Goal: Information Seeking & Learning: Learn about a topic

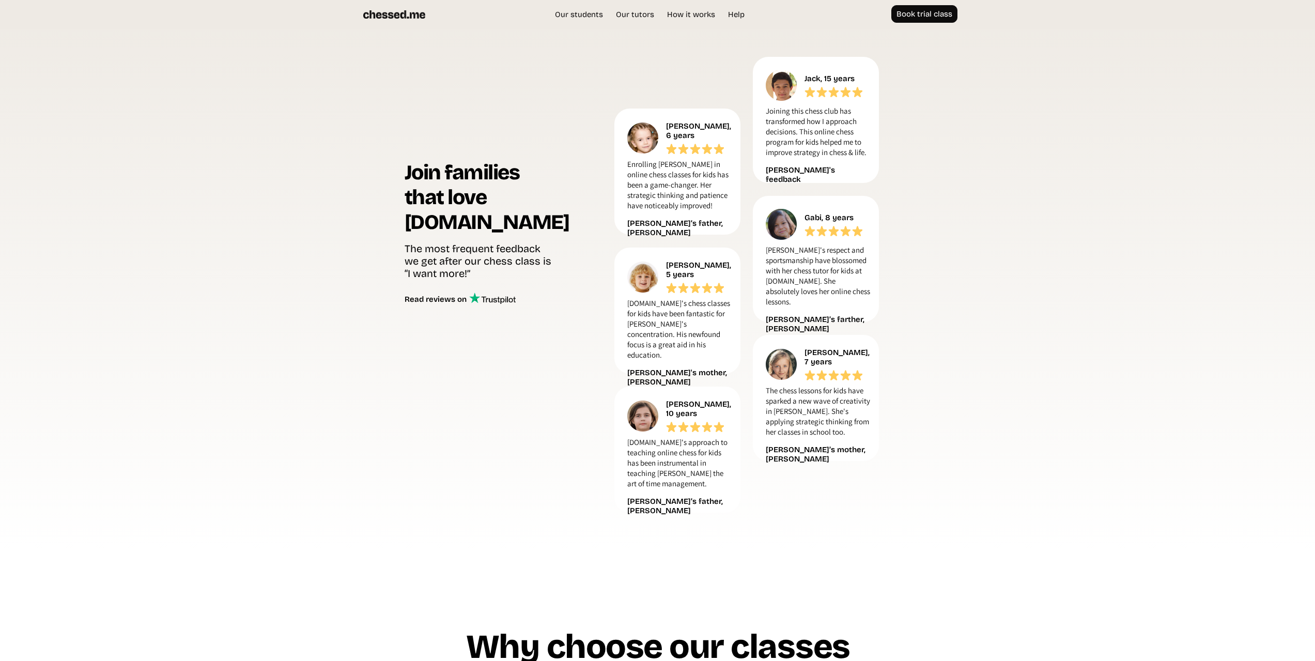
scroll to position [2549, 0]
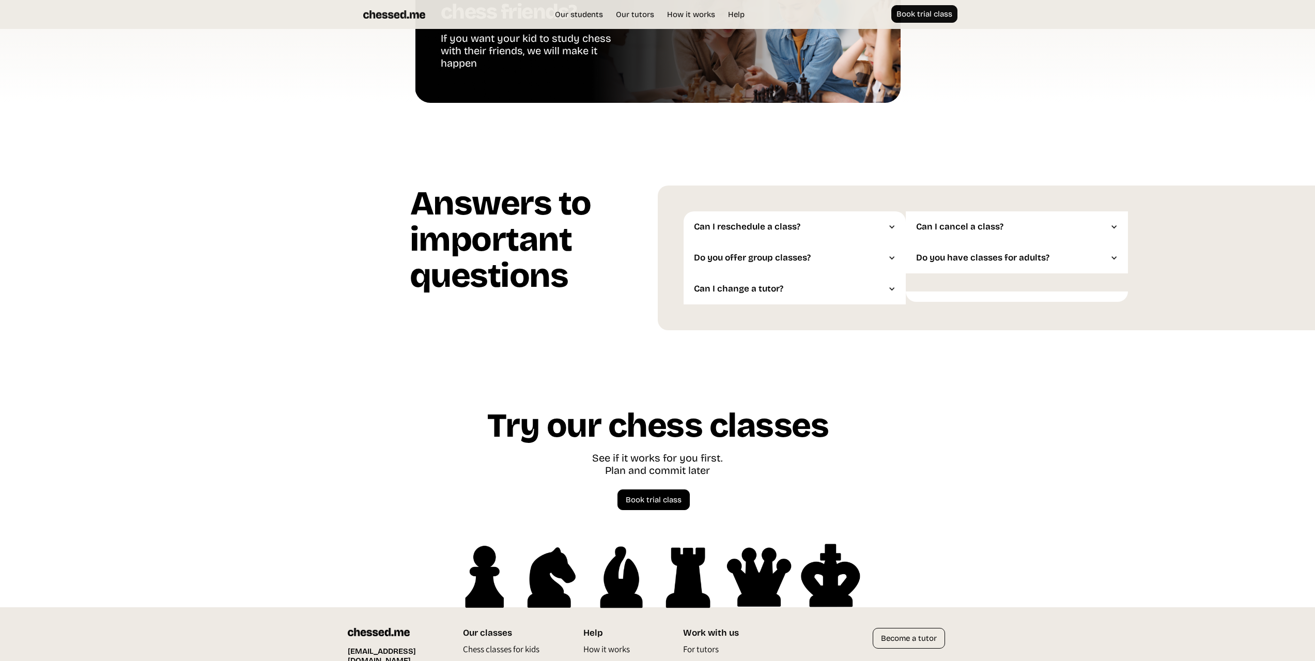
click at [800, 261] on div "Do you offer group classes?" at bounding box center [789, 258] width 191 height 10
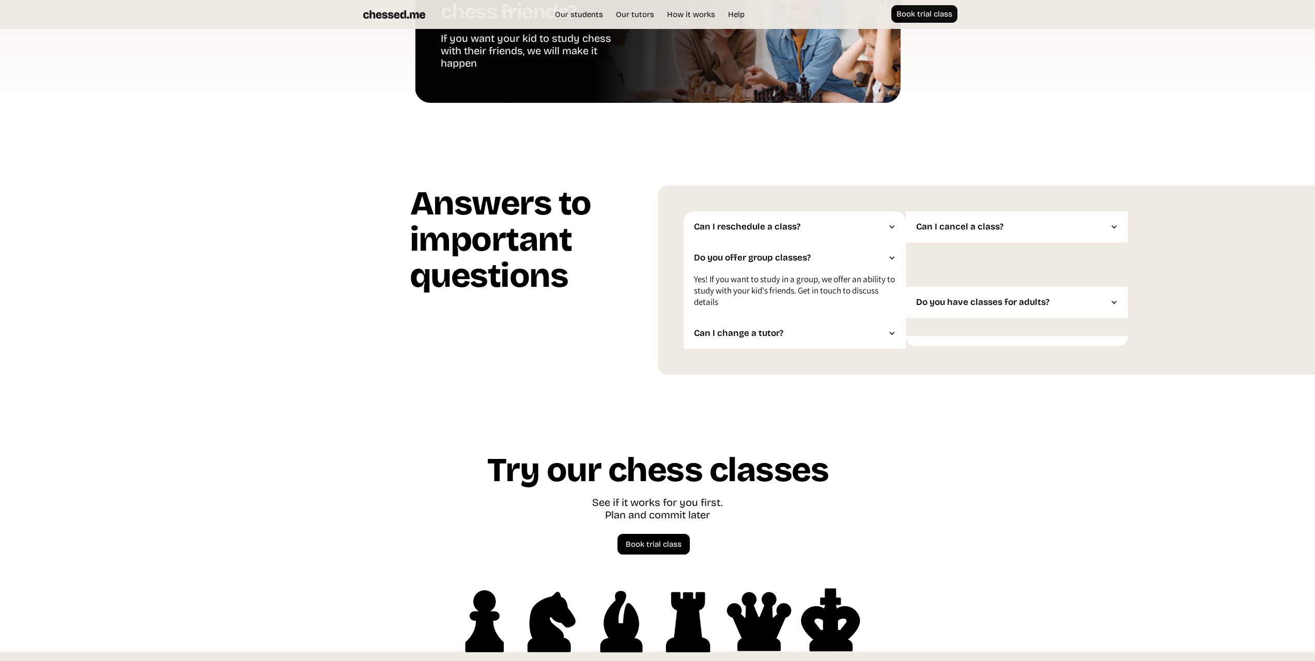
click at [796, 232] on div "Can I reschedule a class?" at bounding box center [789, 227] width 191 height 10
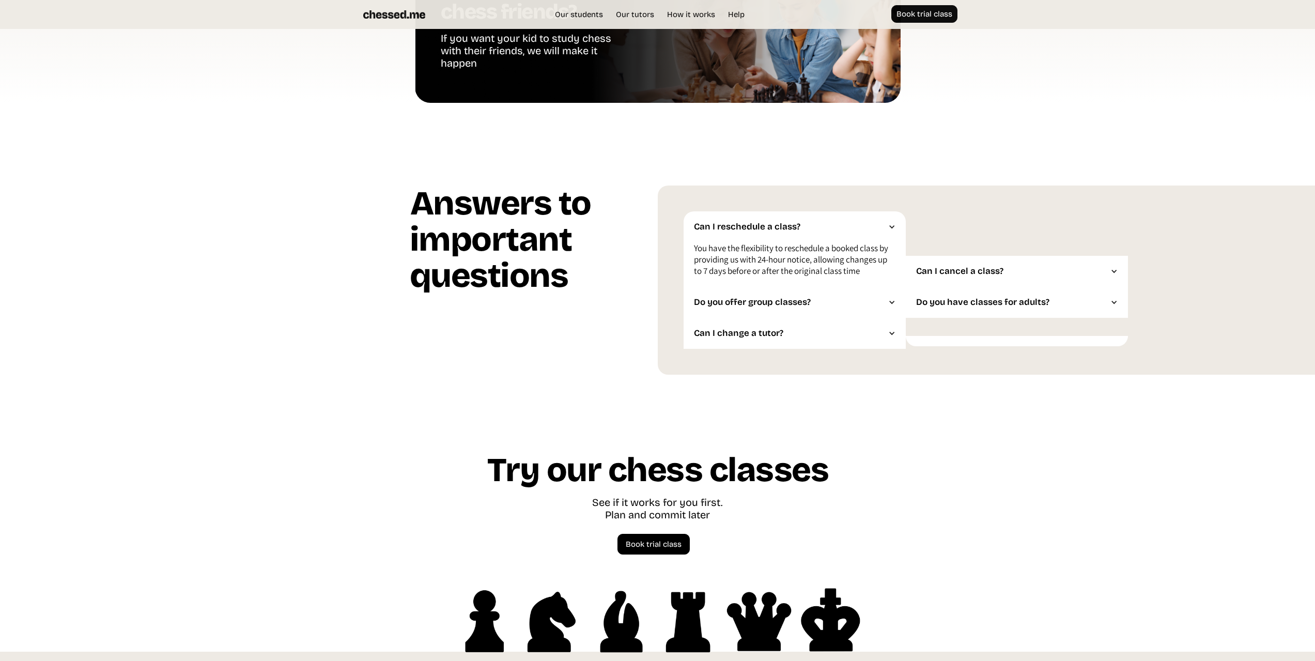
click at [790, 328] on div "Can I change a tutor?" at bounding box center [794, 333] width 222 height 31
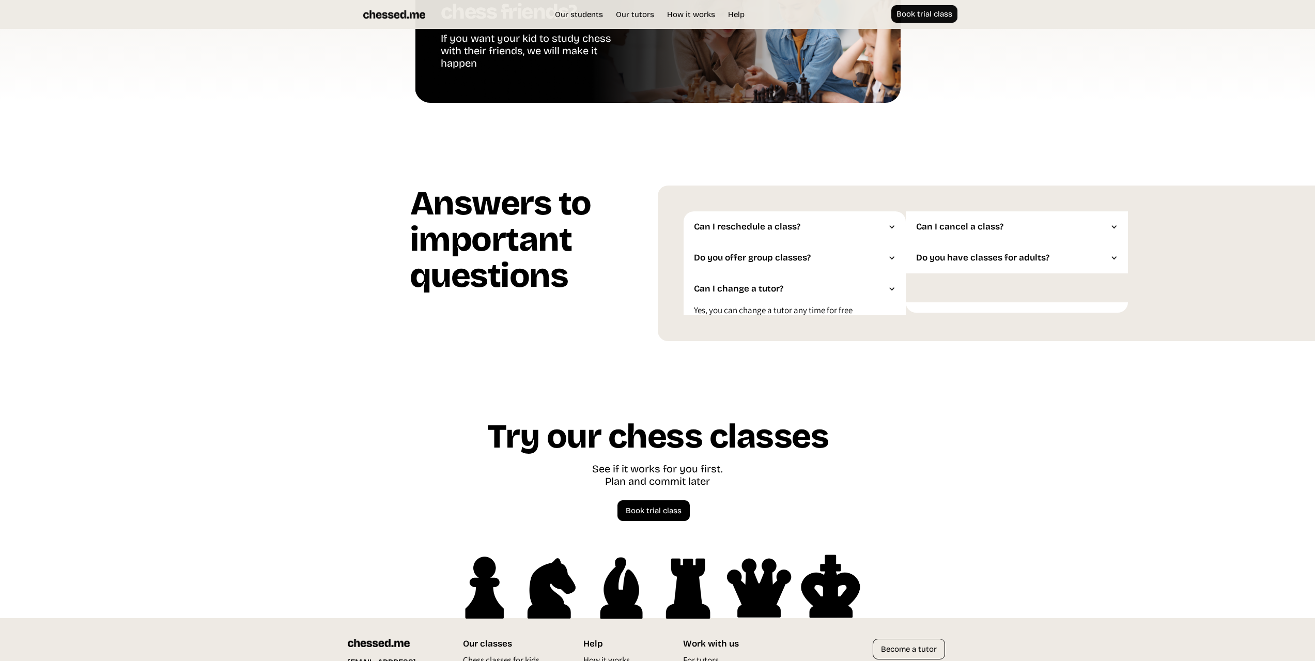
click at [985, 262] on div "Do you have classes for adults?" at bounding box center [1011, 258] width 191 height 10
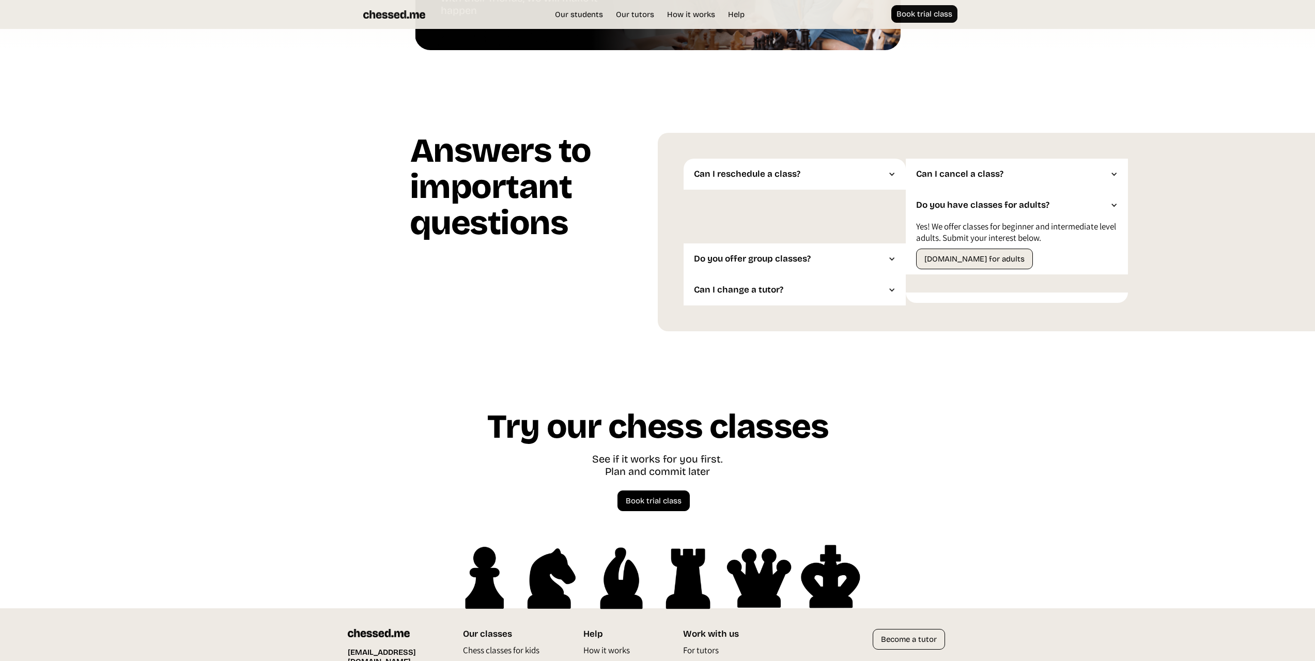
scroll to position [2674, 0]
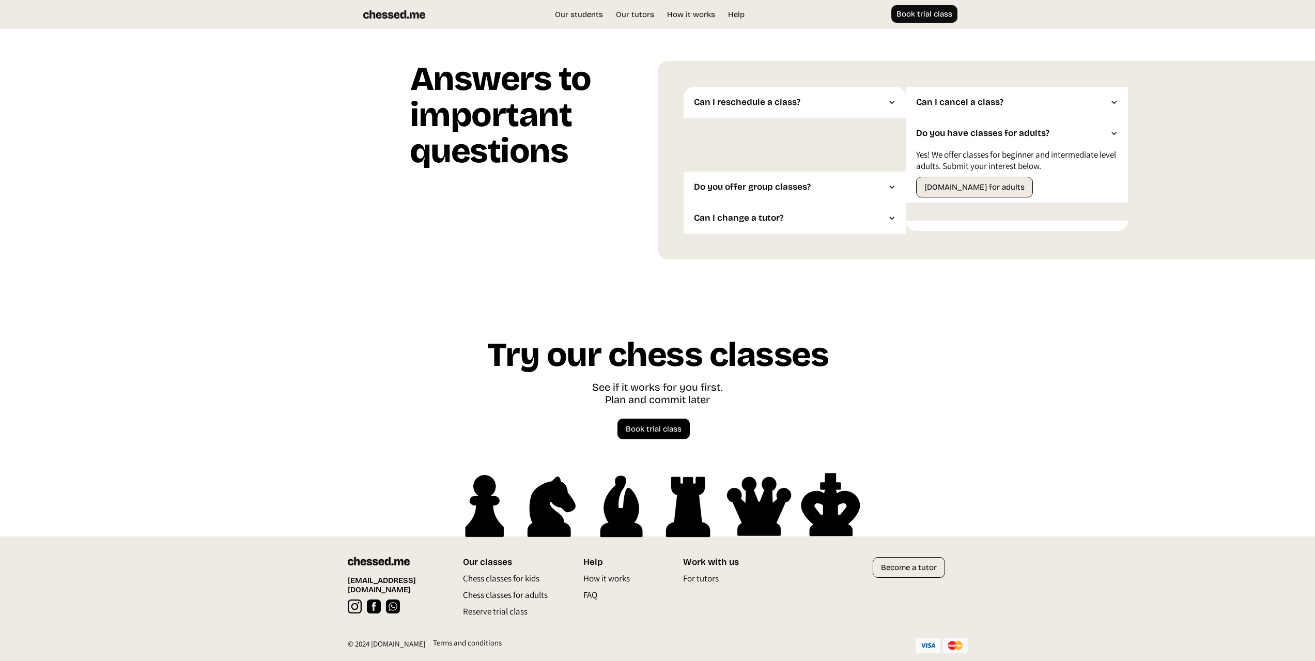
click at [507, 583] on p "Chess classes for kids" at bounding box center [501, 580] width 76 height 17
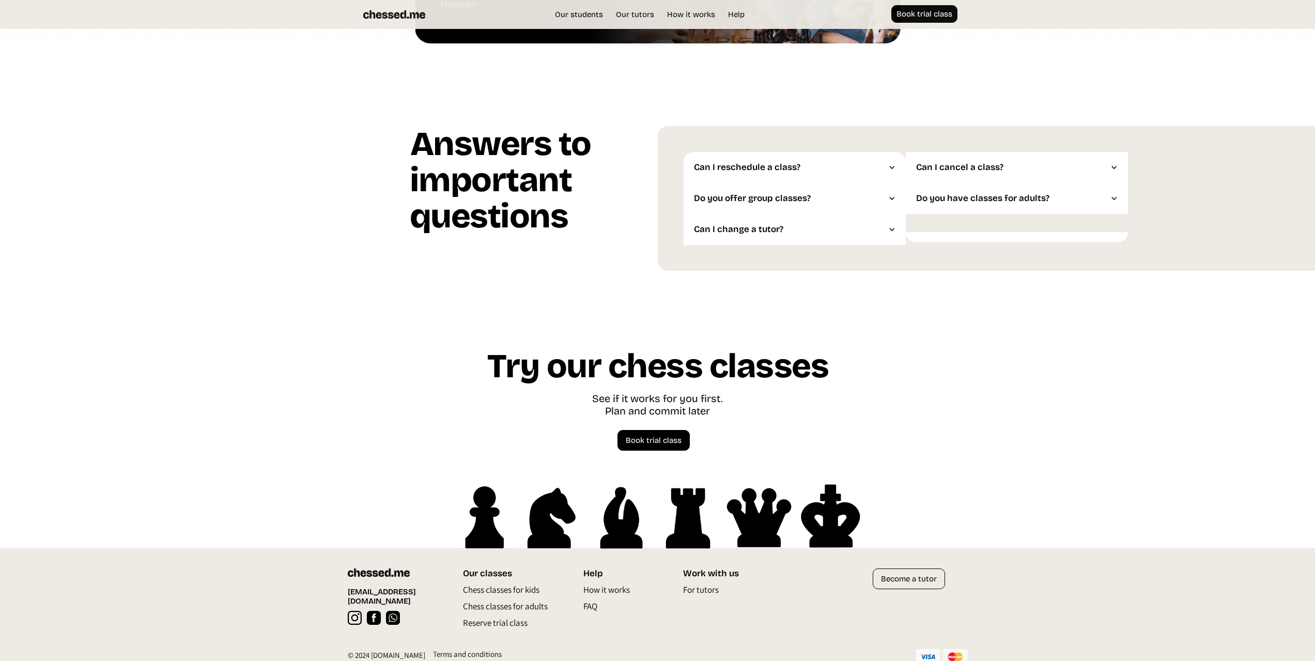
scroll to position [2620, 0]
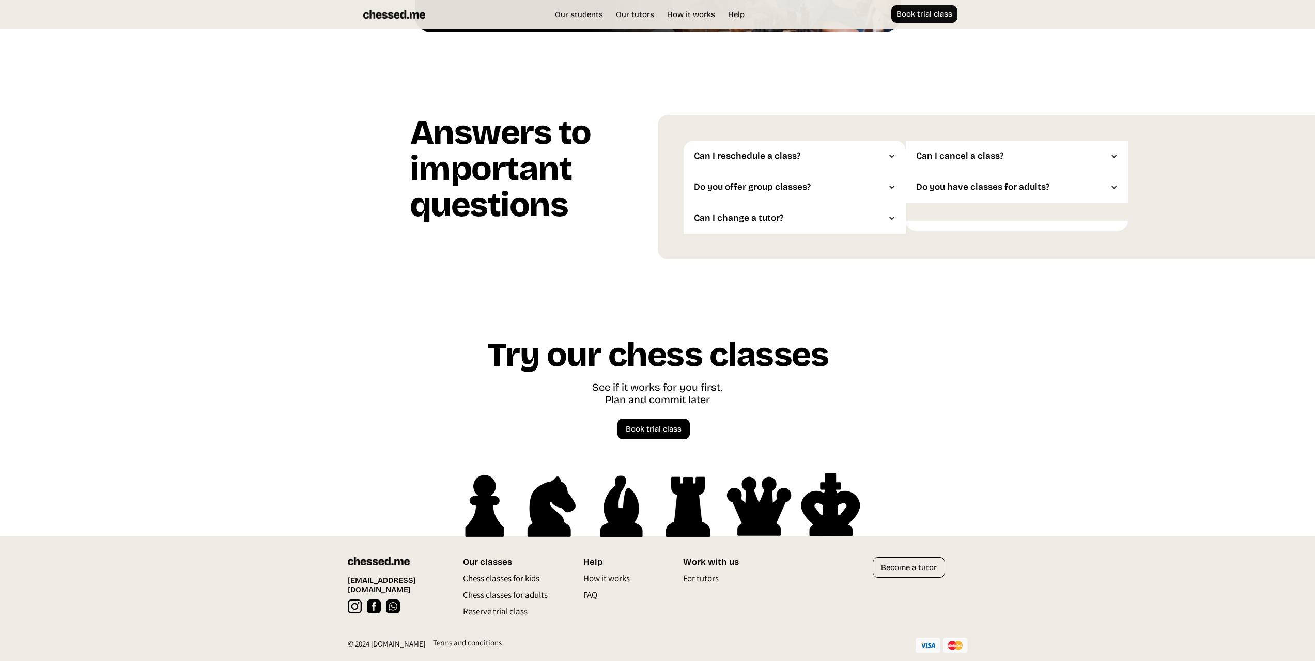
click at [607, 580] on p "How it works" at bounding box center [606, 580] width 46 height 17
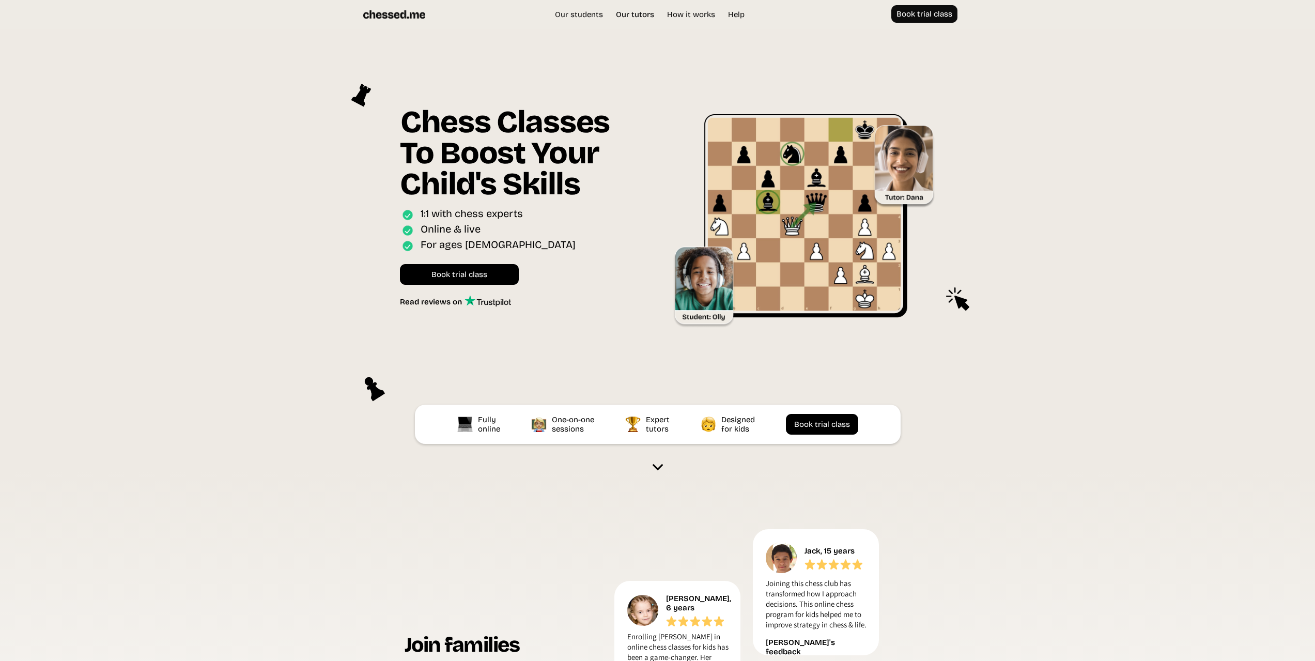
click at [627, 12] on link "Our tutors" at bounding box center [635, 14] width 49 height 10
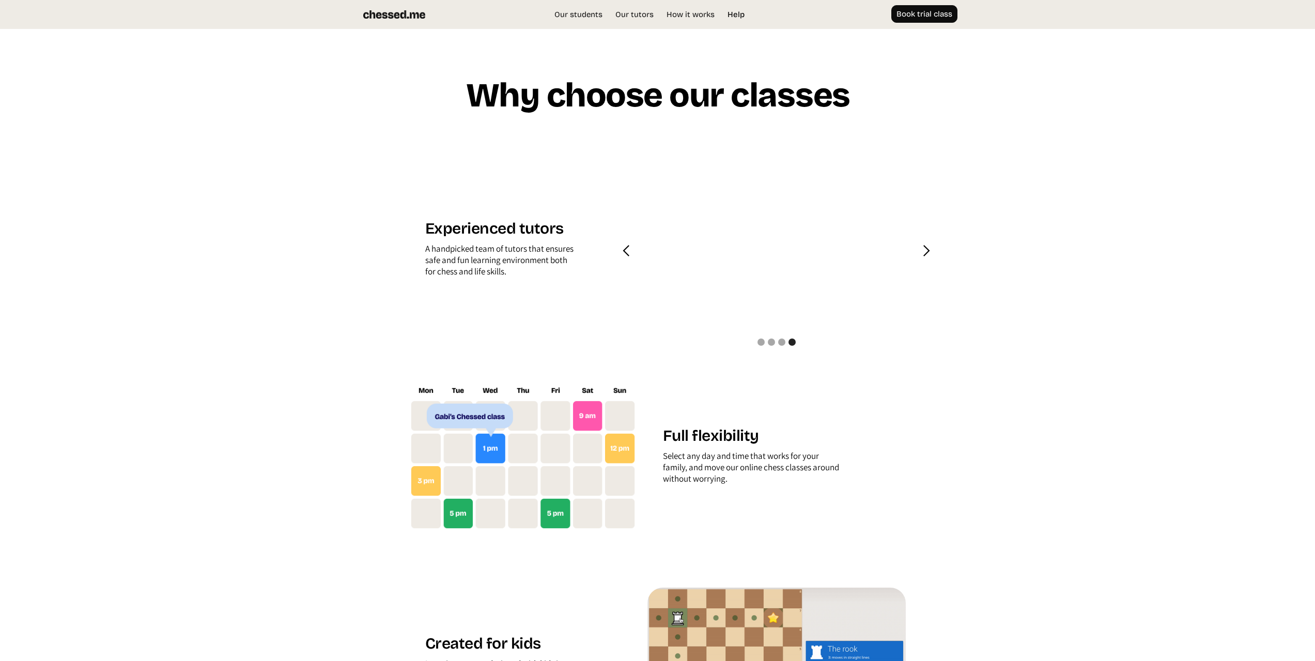
click at [740, 11] on link "Help" at bounding box center [735, 14] width 27 height 10
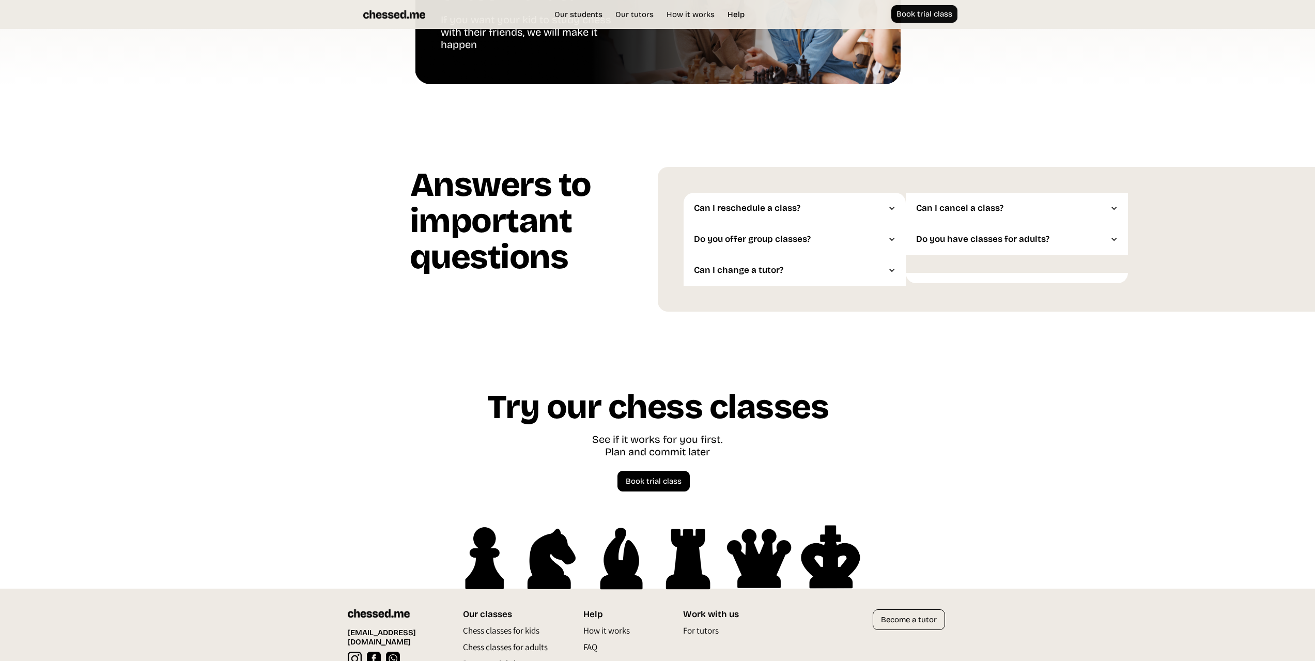
scroll to position [2620, 0]
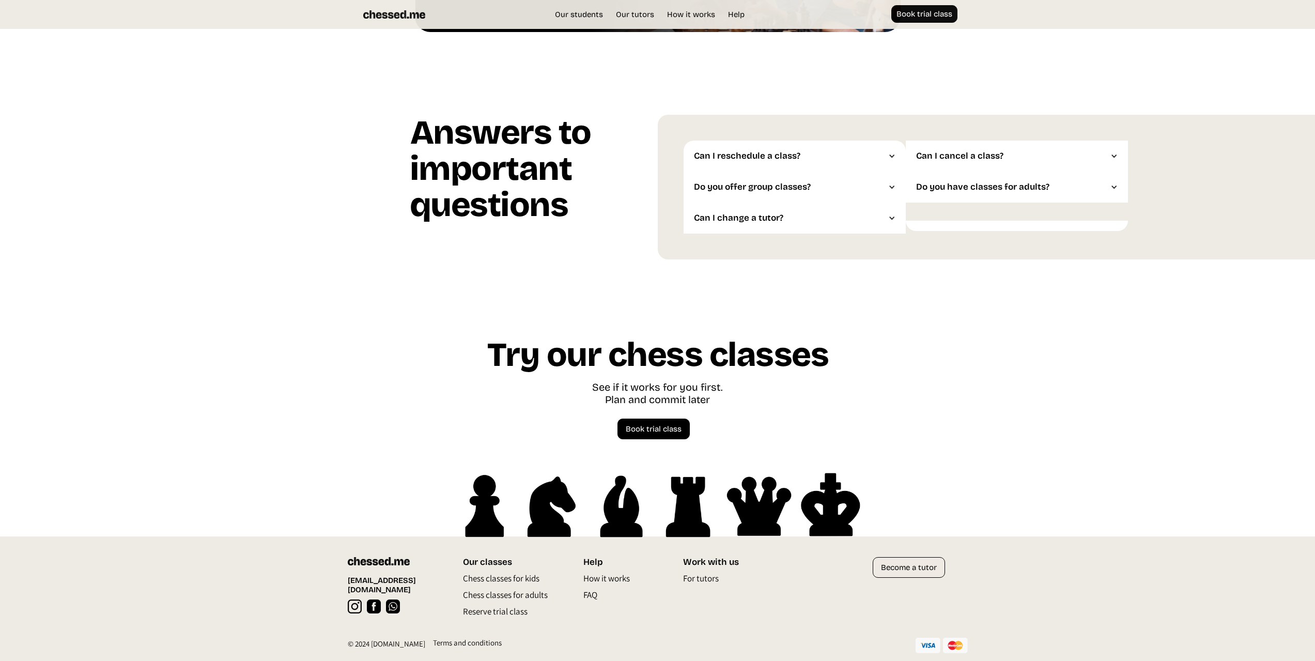
scroll to position [1023, 0]
